Goal: Transaction & Acquisition: Purchase product/service

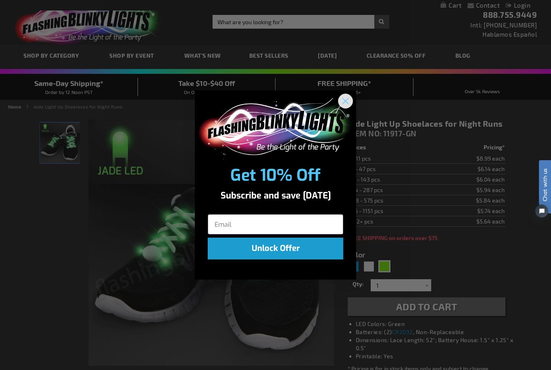
click at [345, 101] on icon "Close dialog" at bounding box center [346, 101] width 6 height 6
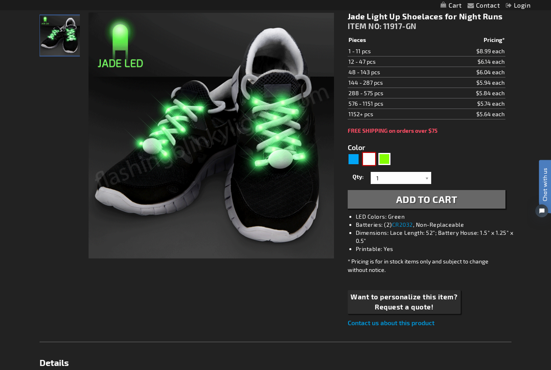
scroll to position [107, 0]
click at [368, 160] on div "White" at bounding box center [369, 159] width 12 height 12
type input "5646"
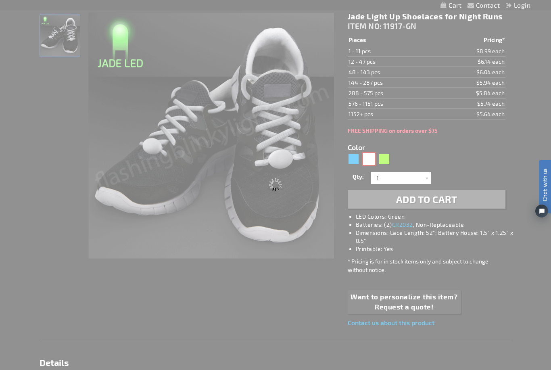
type input "11917-WT"
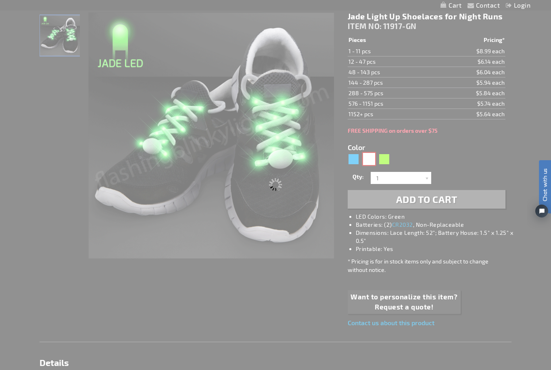
type input "Customize - White LED Shoelaces for Night Fun Runs - ITEM NO: 11917-WT"
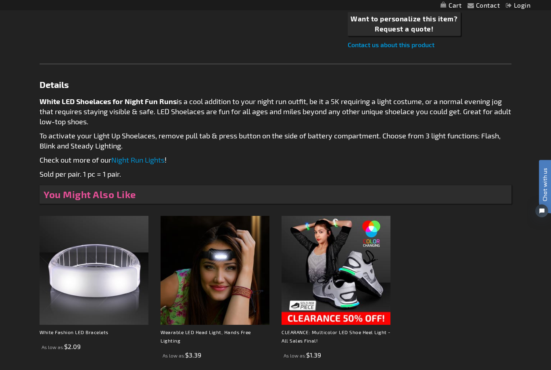
scroll to position [395, 0]
click at [327, 290] on img at bounding box center [336, 270] width 109 height 109
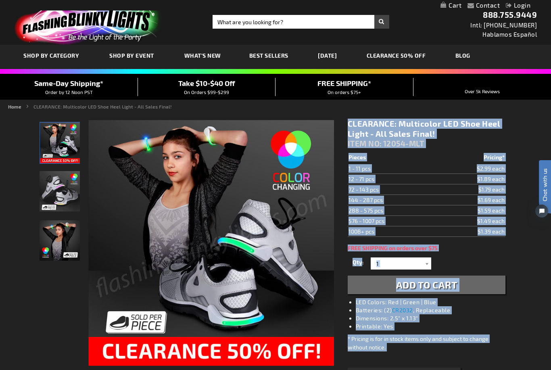
drag, startPoint x: 293, startPoint y: 370, endPoint x: 0, endPoint y: 0, distance: 472.3
